Goal: Information Seeking & Learning: Learn about a topic

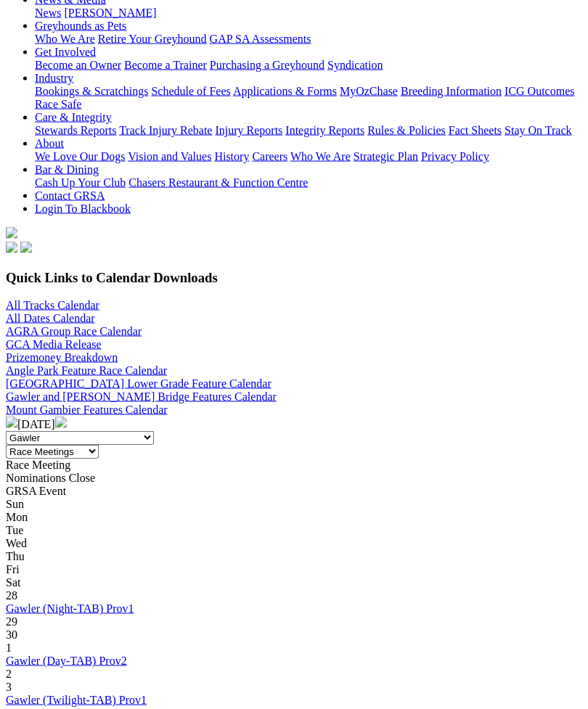
scroll to position [244, 0]
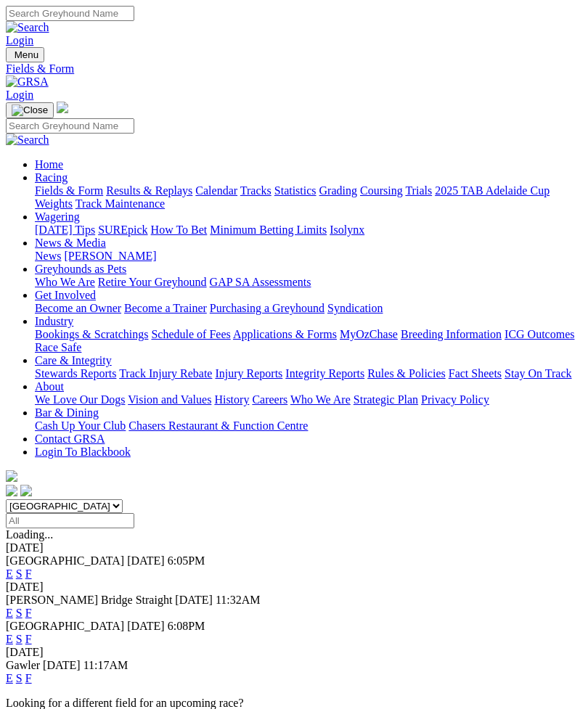
click at [67, 659] on div "Gawler 08 Oct 25 11:17AM" at bounding box center [294, 665] width 576 height 13
click at [32, 659] on span "Gawler" at bounding box center [23, 665] width 34 height 12
click at [424, 659] on div "Gawler 08 Oct 25 11:17AM E S F" at bounding box center [294, 672] width 576 height 26
click at [13, 672] on link "E" at bounding box center [9, 678] width 7 height 12
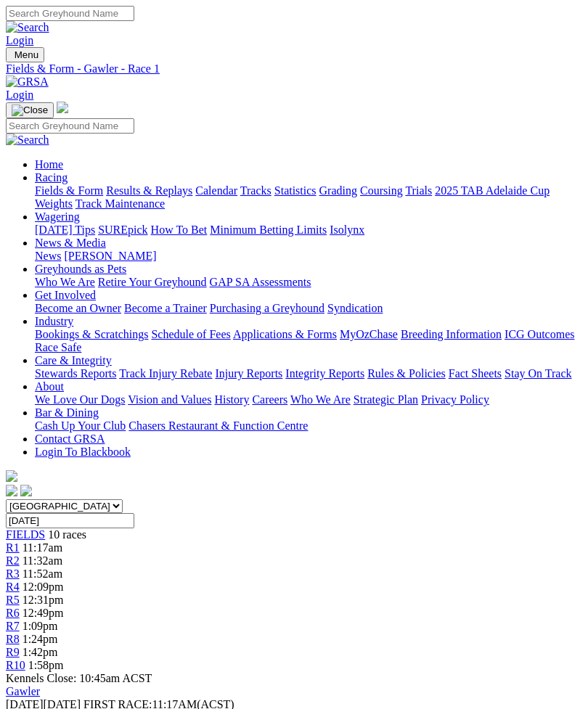
click at [123, 499] on select "South Australia New South Wales Northern Territory Queensland Tasmania Victoria…" at bounding box center [64, 506] width 117 height 14
click at [12, 58] on img "Toggle navigation" at bounding box center [12, 58] width 0 height 0
click at [195, 197] on link "Calendar" at bounding box center [216, 190] width 42 height 12
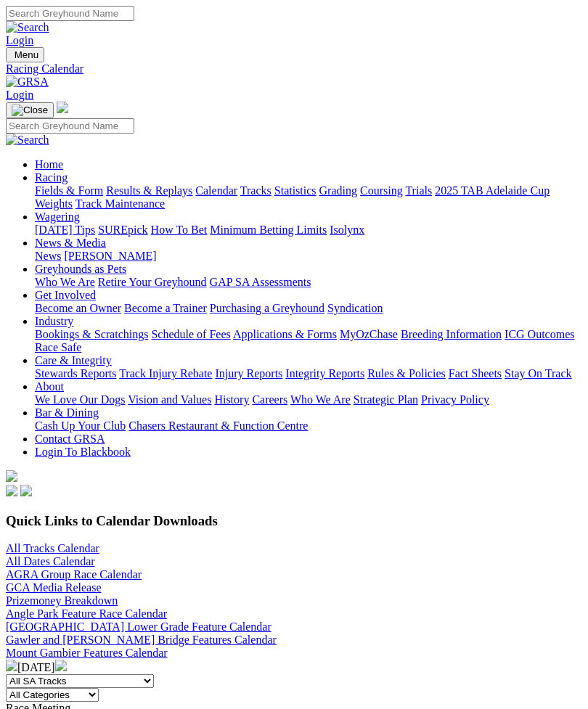
click at [194, 702] on div "Race Meeting" at bounding box center [294, 708] width 576 height 13
click at [99, 688] on select "All Categories Race Meetings GRSA Events Nomination Dates" at bounding box center [52, 695] width 93 height 14
select select "0"
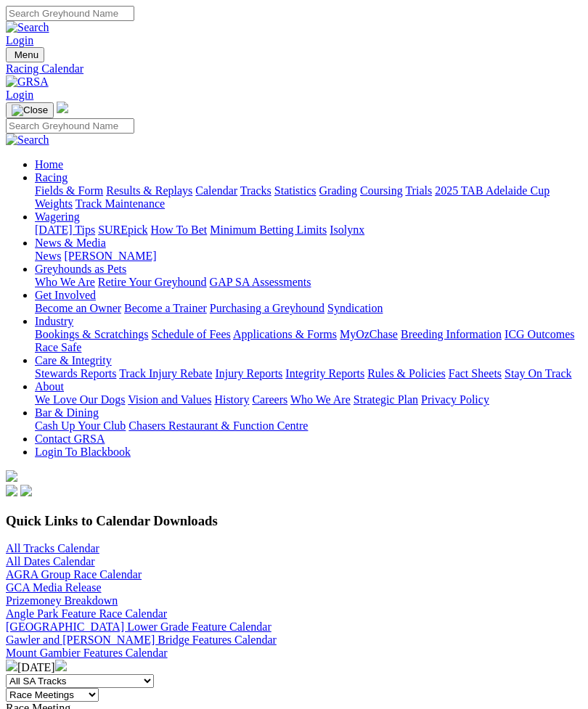
scroll to position [295, 221]
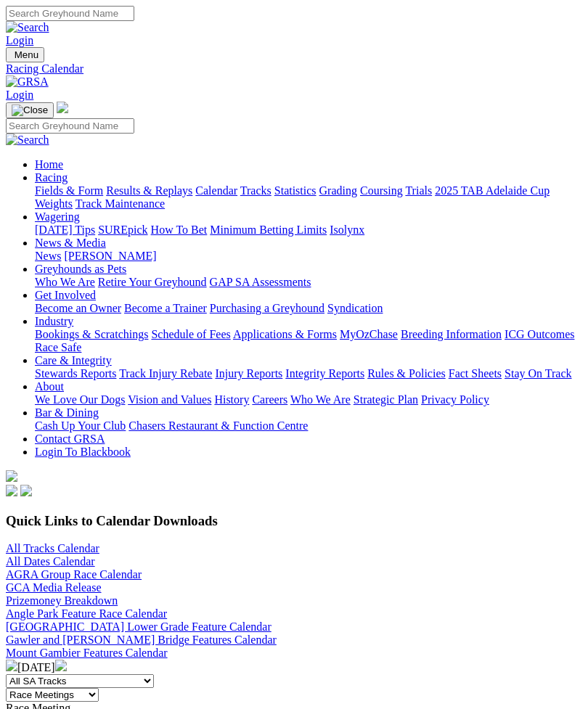
click at [99, 688] on select "All Categories Race Meetings GRSA Events Nomination Dates" at bounding box center [52, 695] width 93 height 14
click at [276, 633] on link "Gawler and [PERSON_NAME] Bridge Features Calendar" at bounding box center [141, 639] width 271 height 12
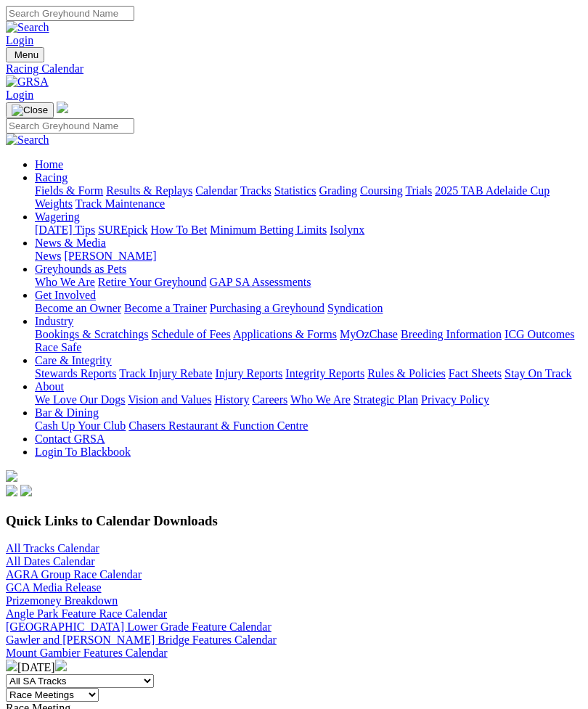
click at [44, 555] on link "All Dates Calendar" at bounding box center [50, 561] width 89 height 12
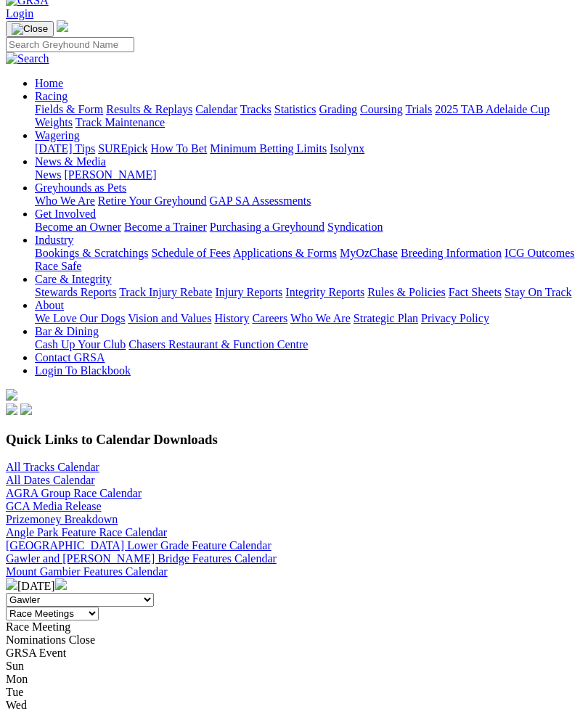
scroll to position [86, 0]
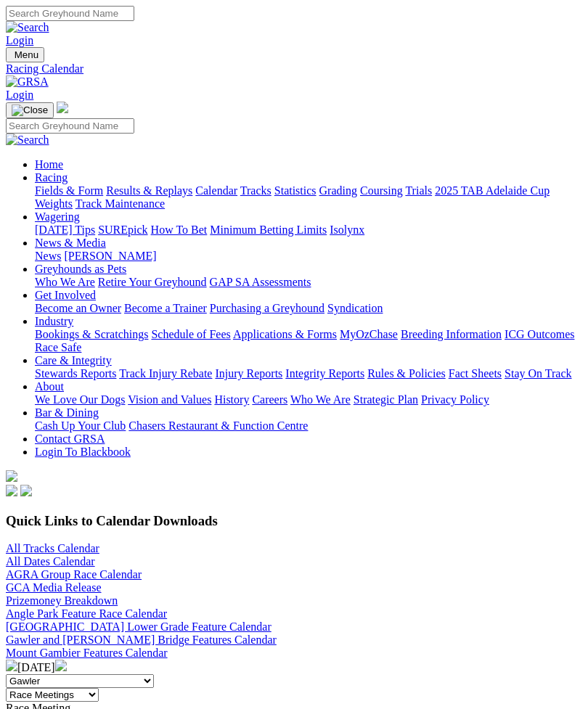
scroll to position [133, 0]
